Goal: Transaction & Acquisition: Purchase product/service

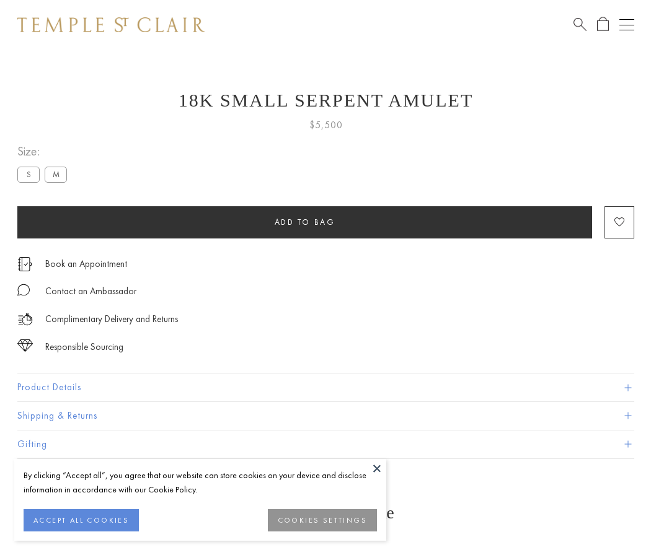
scroll to position [11, 0]
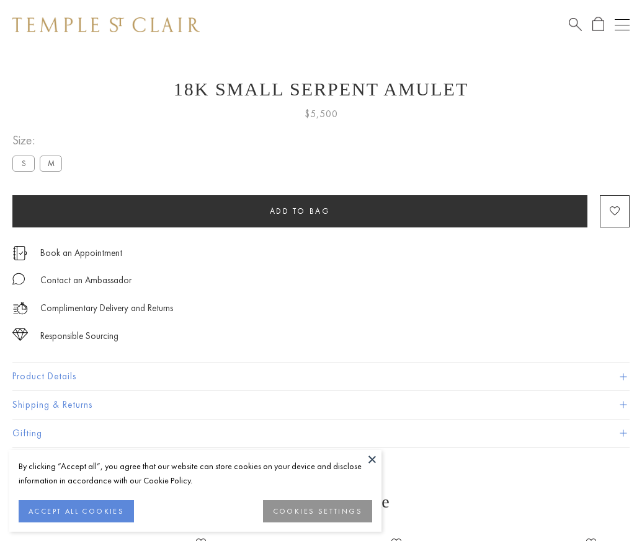
click at [299, 211] on span "Add to bag" at bounding box center [300, 211] width 61 height 11
